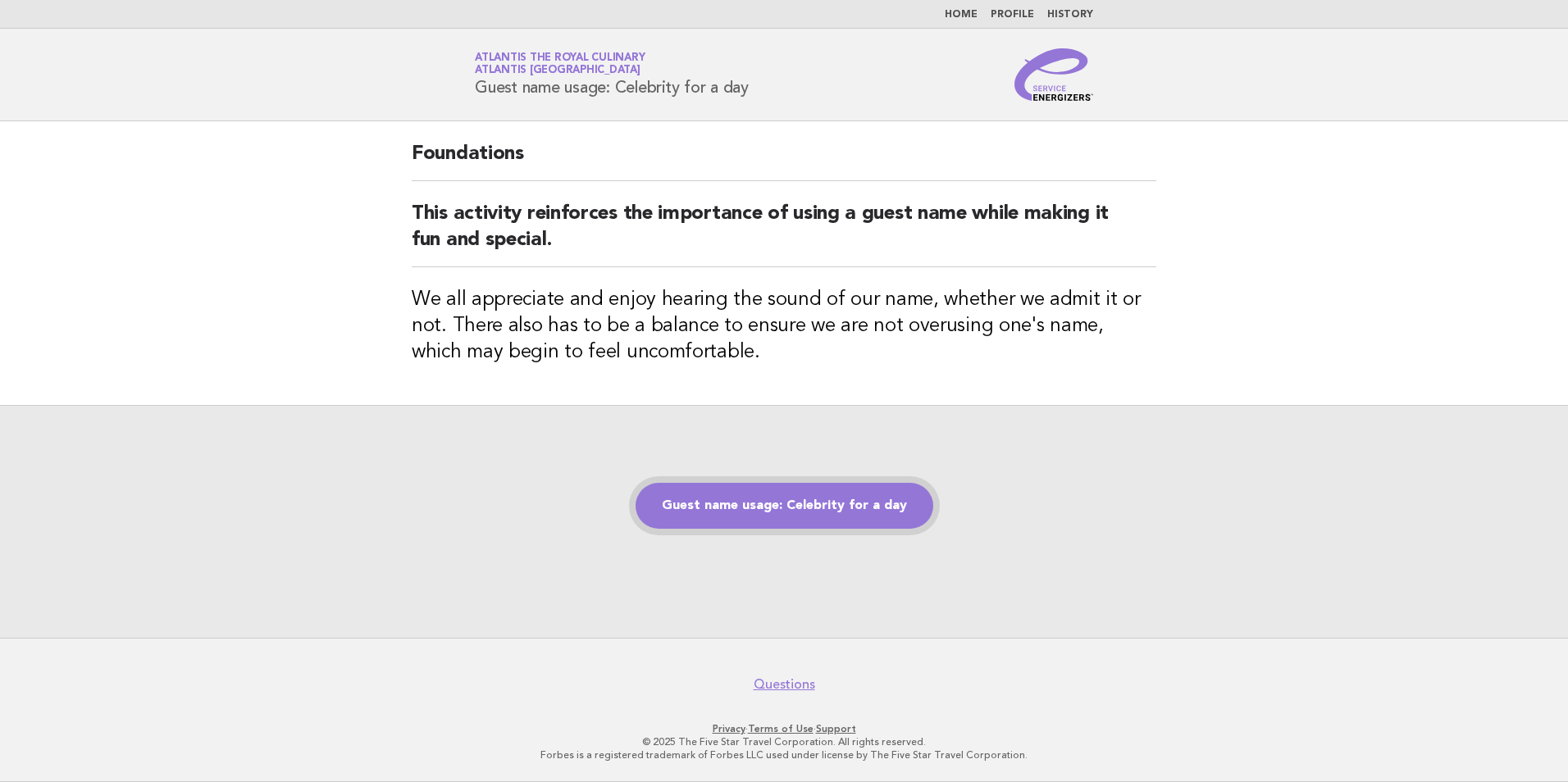
click at [854, 505] on link "Guest name usage: Celebrity for a day" at bounding box center [784, 505] width 298 height 46
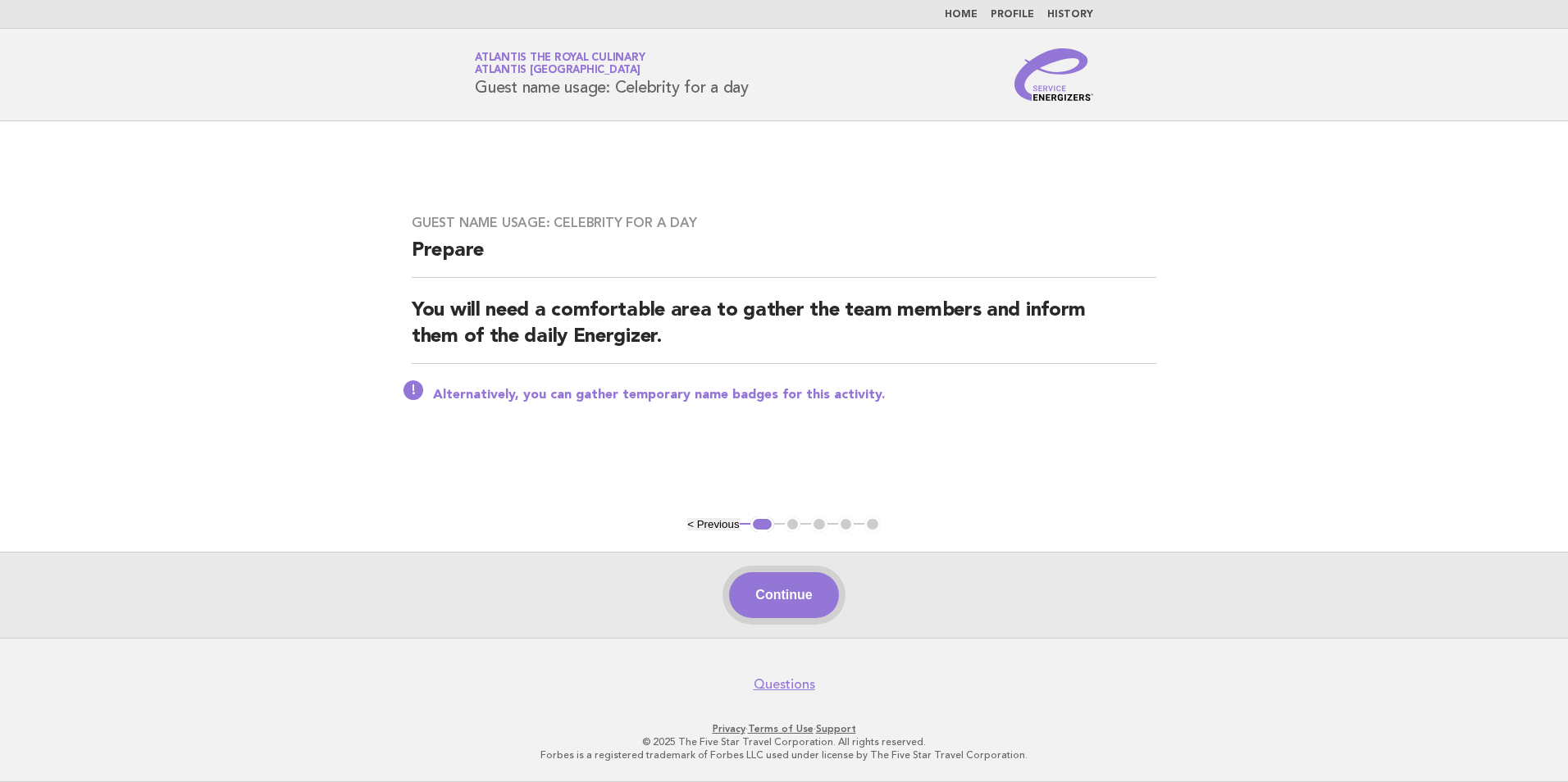
click at [829, 588] on button "Continue" at bounding box center [783, 595] width 109 height 46
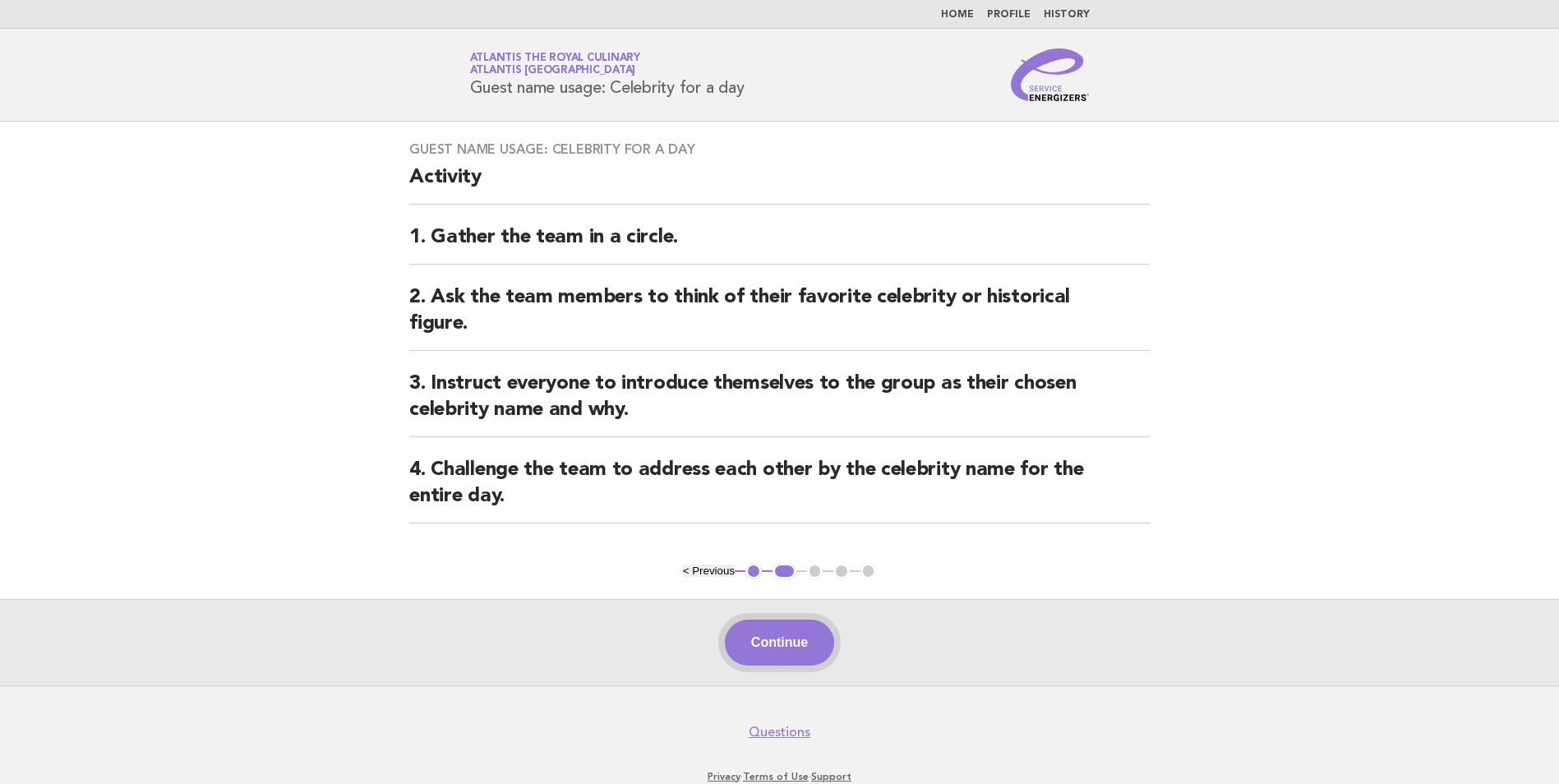
click at [773, 644] on button "Continue" at bounding box center [780, 643] width 110 height 46
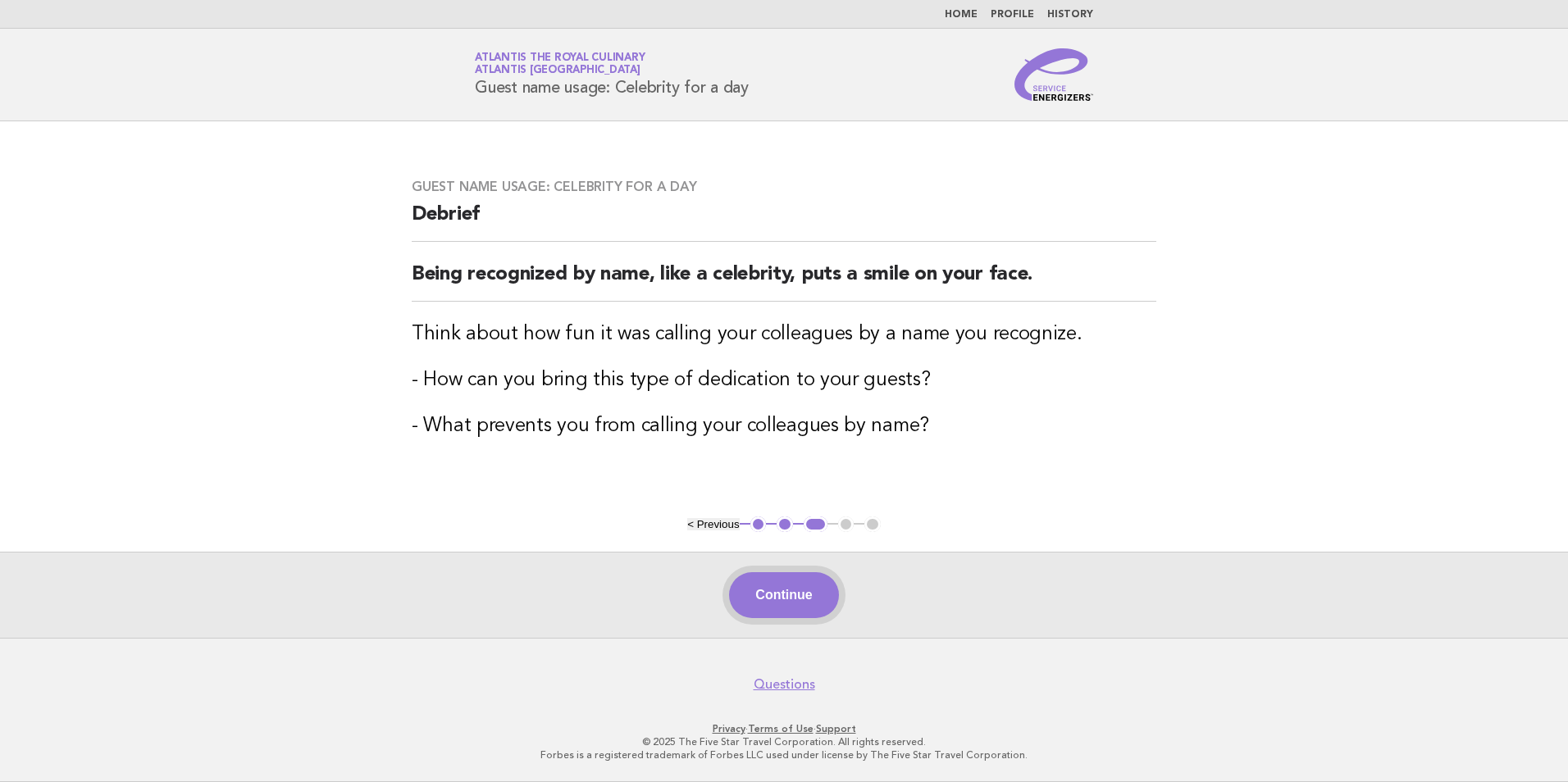
click at [770, 593] on button "Continue" at bounding box center [783, 595] width 109 height 46
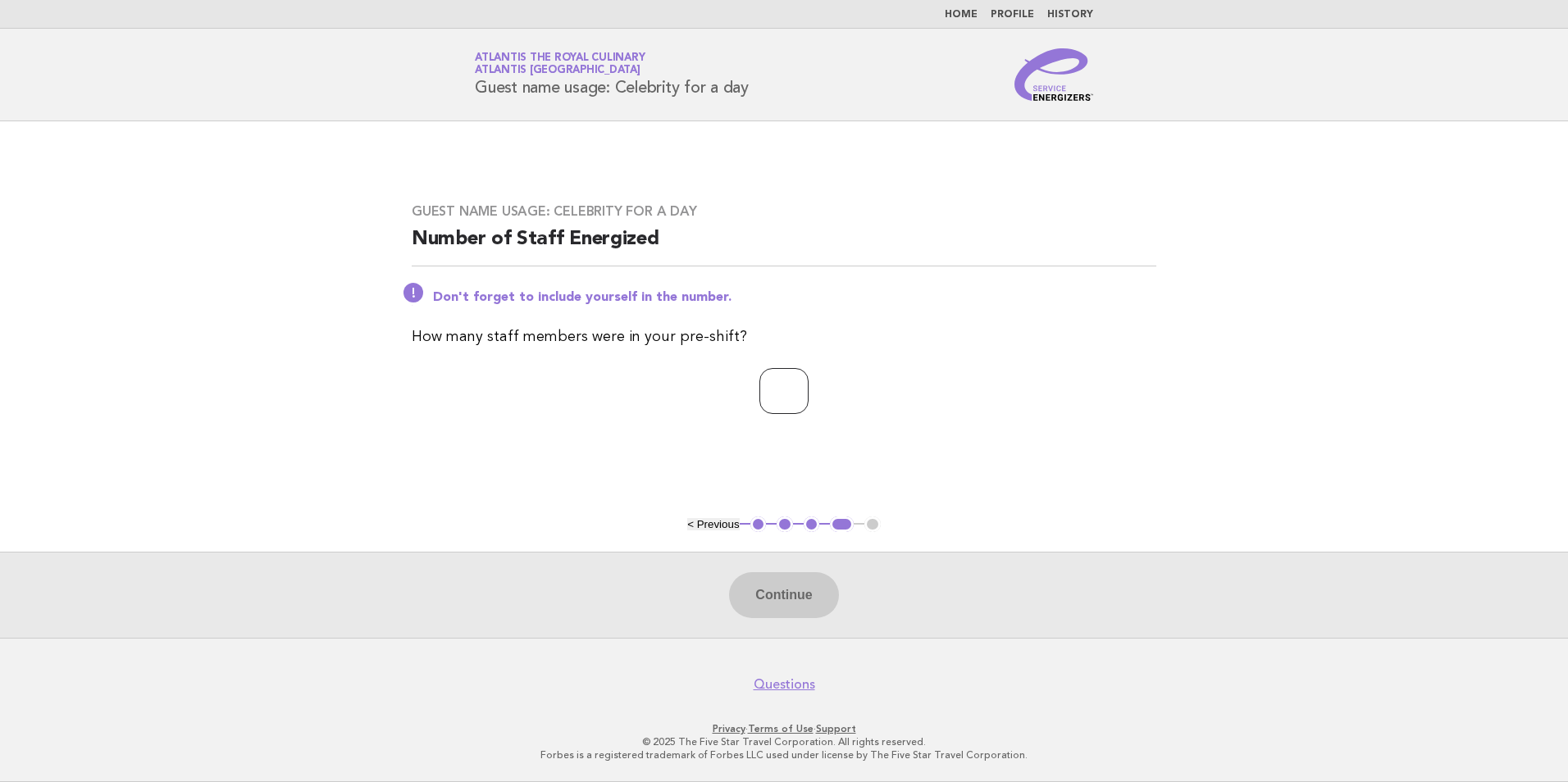
click at [799, 388] on input "number" at bounding box center [784, 391] width 49 height 46
type input "*"
click at [799, 587] on button "Continue" at bounding box center [783, 595] width 109 height 46
